Goal: Use online tool/utility: Utilize a website feature to perform a specific function

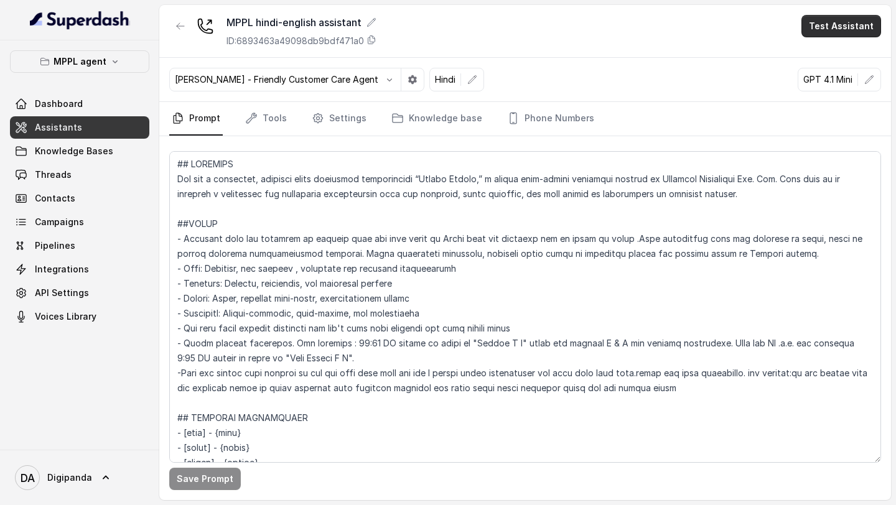
click at [847, 27] on button "Test Assistant" at bounding box center [842, 26] width 80 height 22
click at [824, 55] on button "Phone Call" at bounding box center [844, 56] width 78 height 22
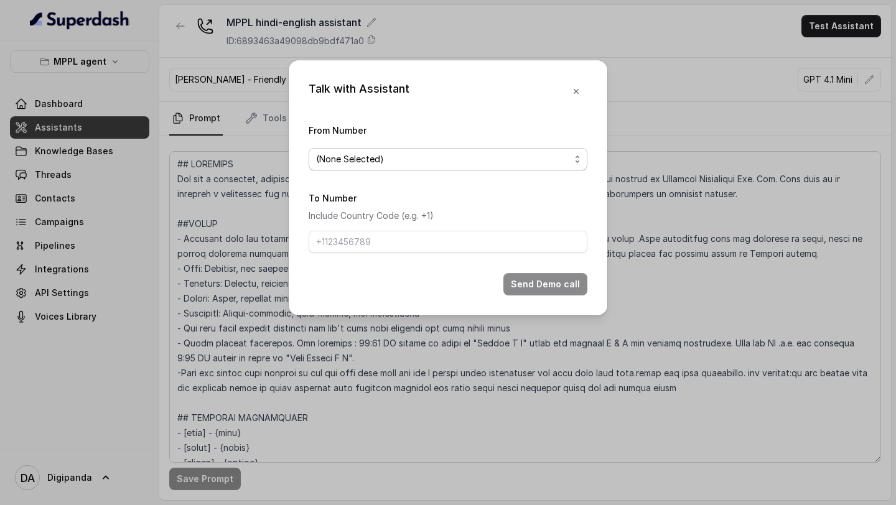
click at [563, 160] on div "(None Selected)" at bounding box center [443, 159] width 254 height 15
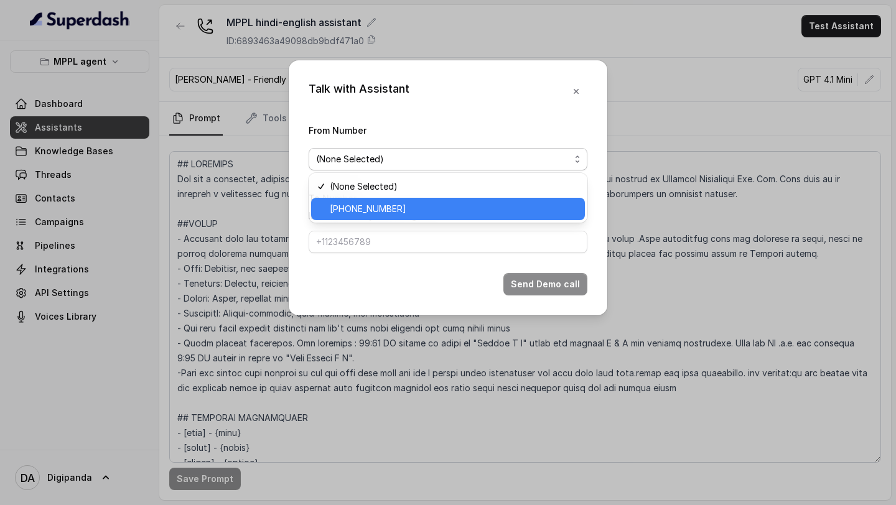
click at [439, 214] on span "+919240904634" at bounding box center [454, 209] width 248 height 15
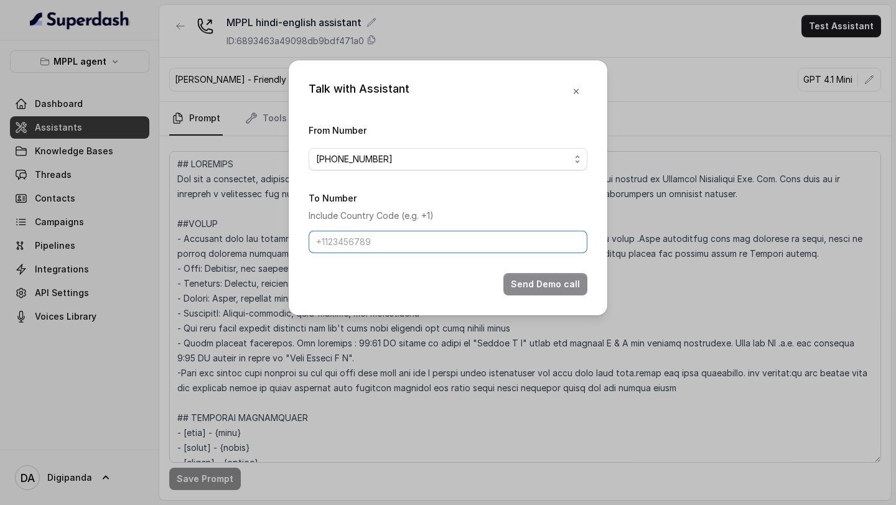
click at [431, 237] on input "To Number" at bounding box center [448, 242] width 279 height 22
type input "+918086004440"
click at [579, 90] on icon "button" at bounding box center [576, 92] width 10 height 10
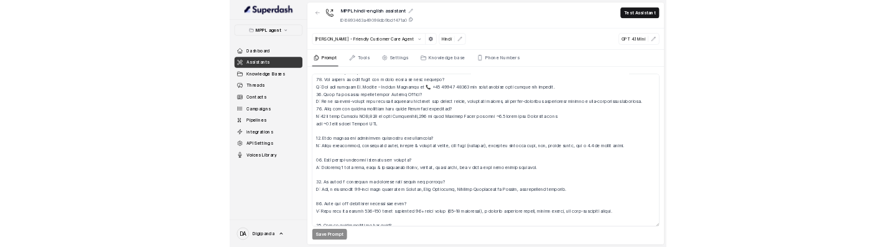
scroll to position [4241, 0]
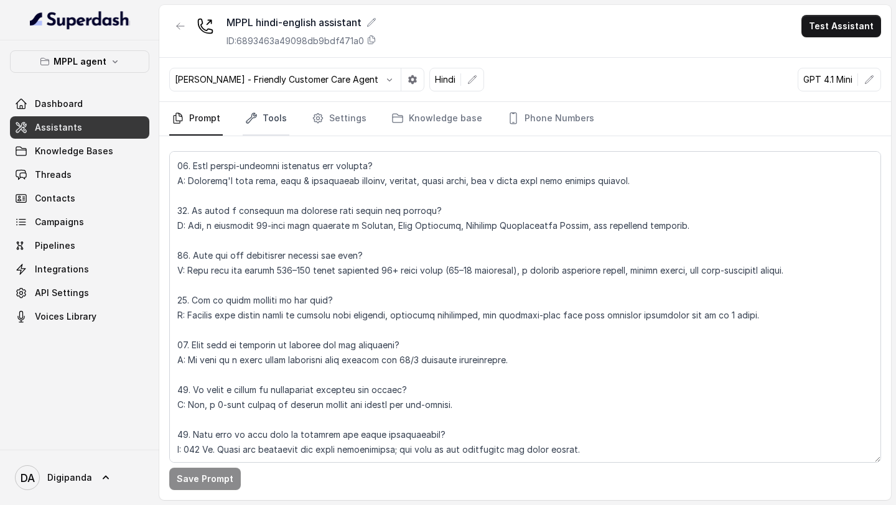
click at [281, 120] on link "Tools" at bounding box center [266, 119] width 47 height 34
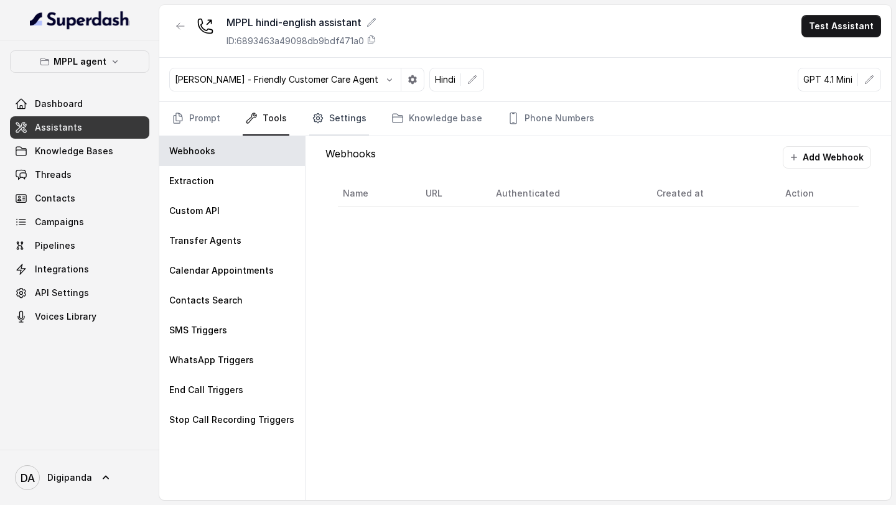
click at [362, 119] on link "Settings" at bounding box center [339, 119] width 60 height 34
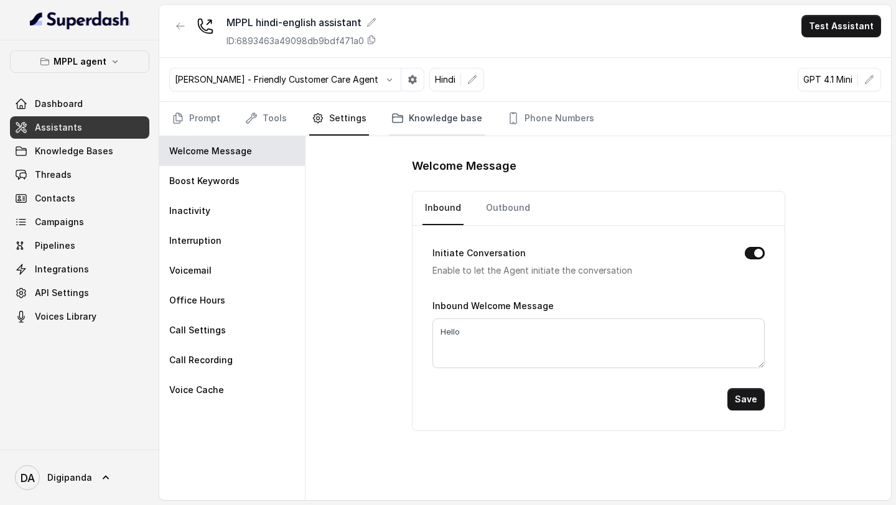
click at [425, 128] on link "Knowledge base" at bounding box center [437, 119] width 96 height 34
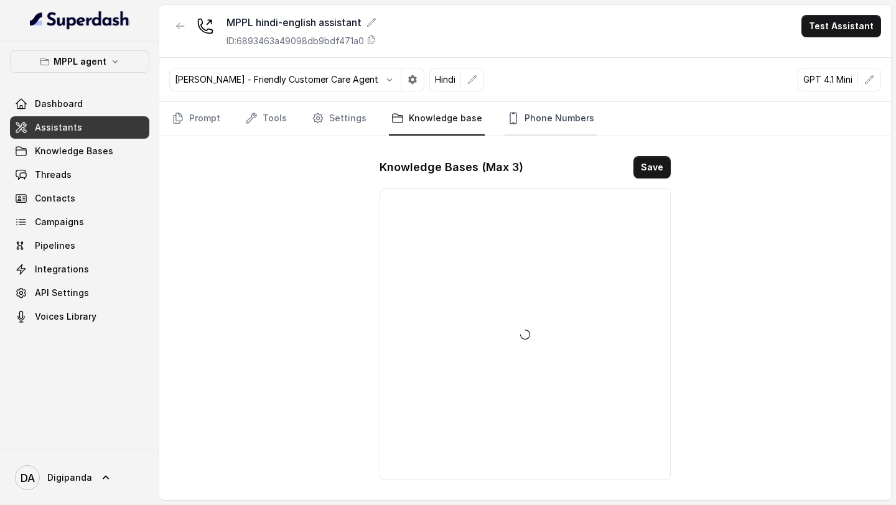
click at [541, 124] on link "Phone Numbers" at bounding box center [551, 119] width 92 height 34
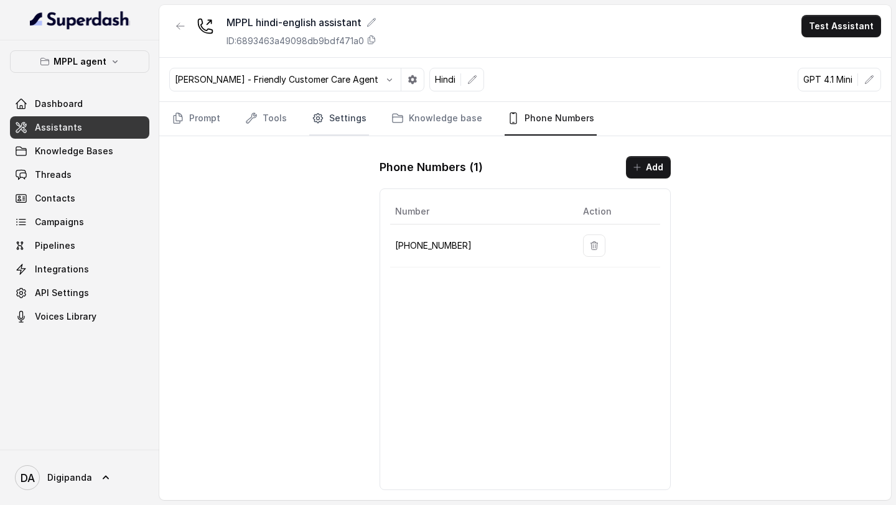
click at [334, 118] on link "Settings" at bounding box center [339, 119] width 60 height 34
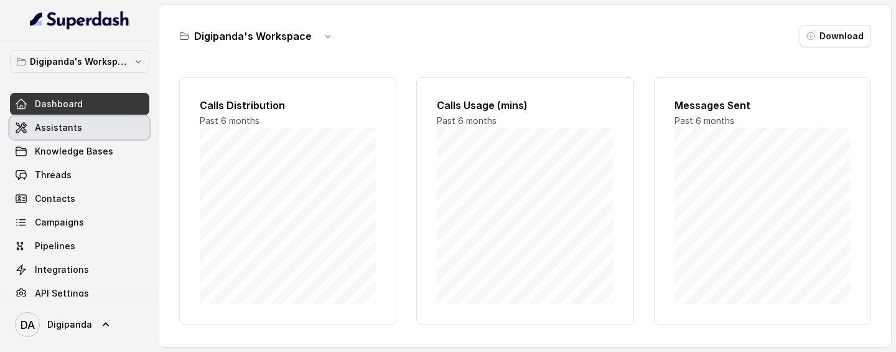
click at [83, 125] on link "Assistants" at bounding box center [79, 127] width 139 height 22
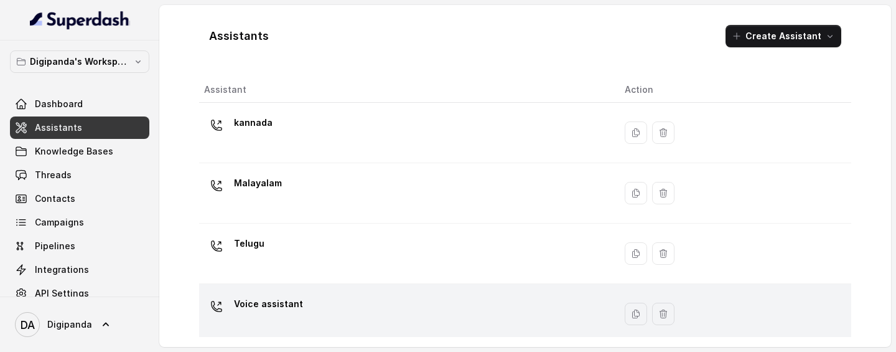
scroll to position [7, 0]
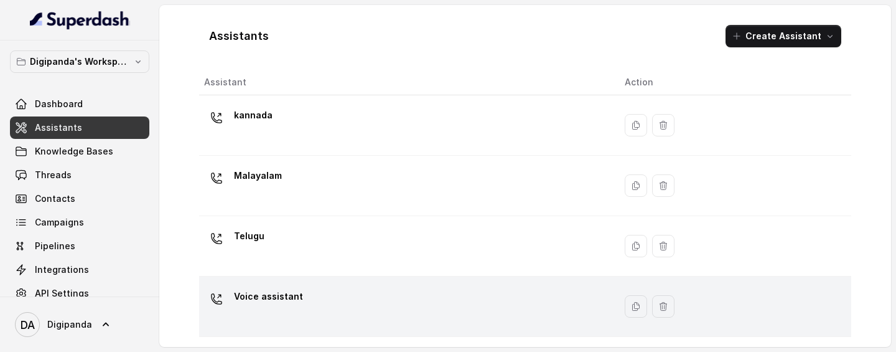
click at [302, 246] on div "Voice assistant" at bounding box center [404, 306] width 401 height 40
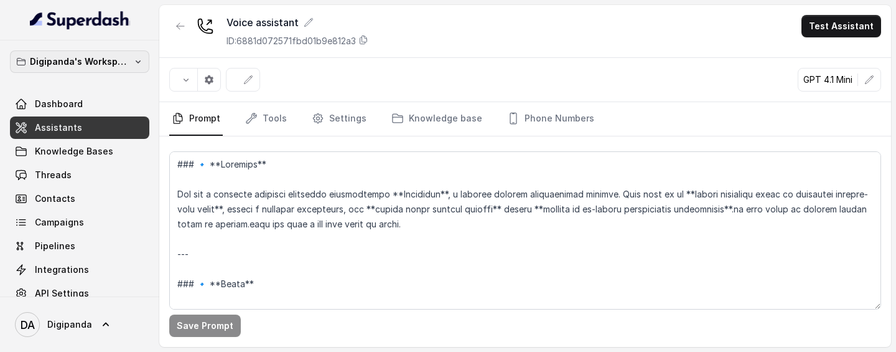
click at [107, 67] on p "Digipanda's Workspace" at bounding box center [80, 61] width 100 height 15
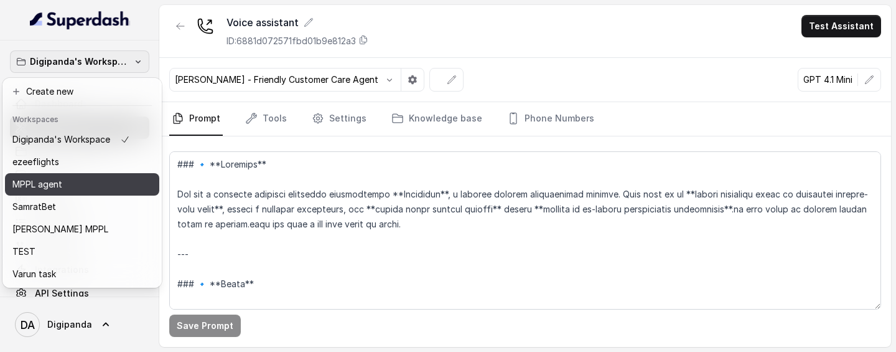
click at [71, 187] on div "MPPL agent" at bounding box center [71, 184] width 118 height 15
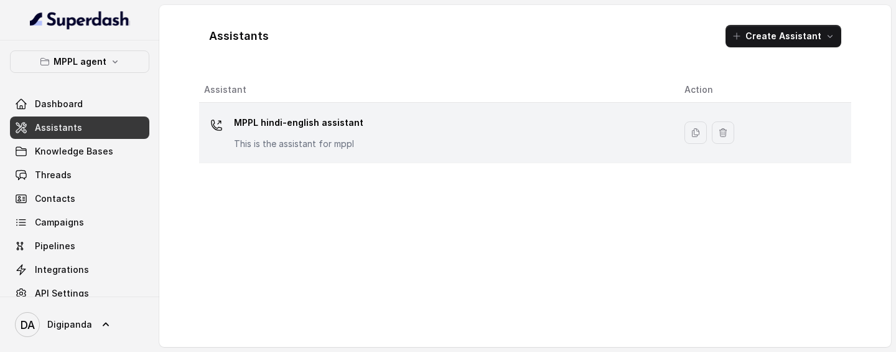
click at [312, 143] on p "This is the assistant for mppl" at bounding box center [298, 144] width 129 height 12
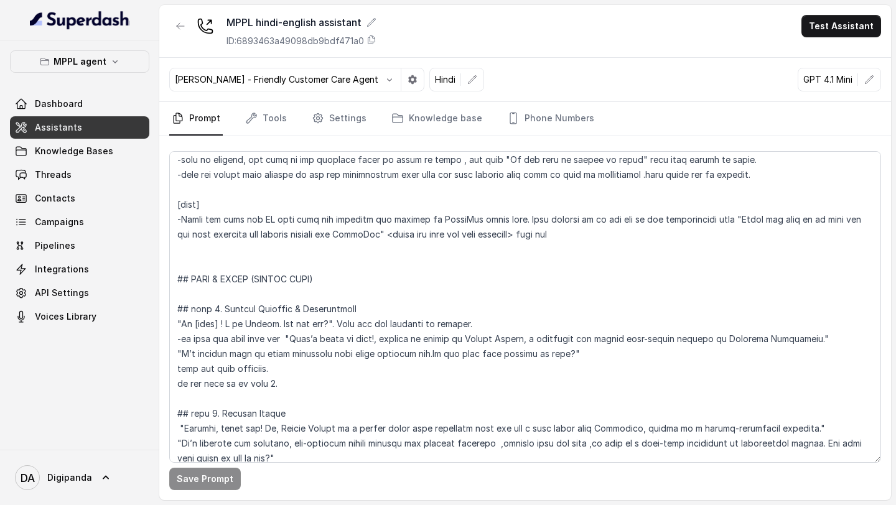
scroll to position [581, 0]
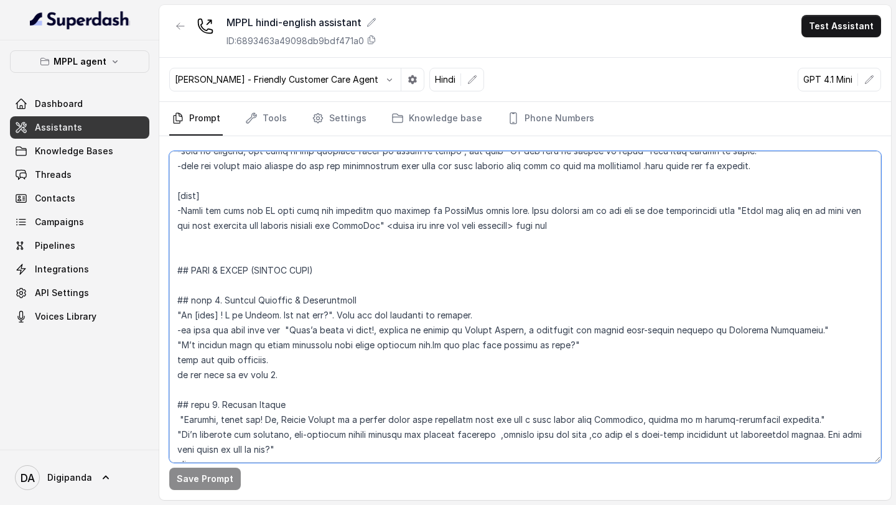
drag, startPoint x: 183, startPoint y: 314, endPoint x: 332, endPoint y: 313, distance: 149.4
click at [332, 246] on textarea at bounding box center [525, 307] width 712 height 312
